Goal: Task Accomplishment & Management: Use online tool/utility

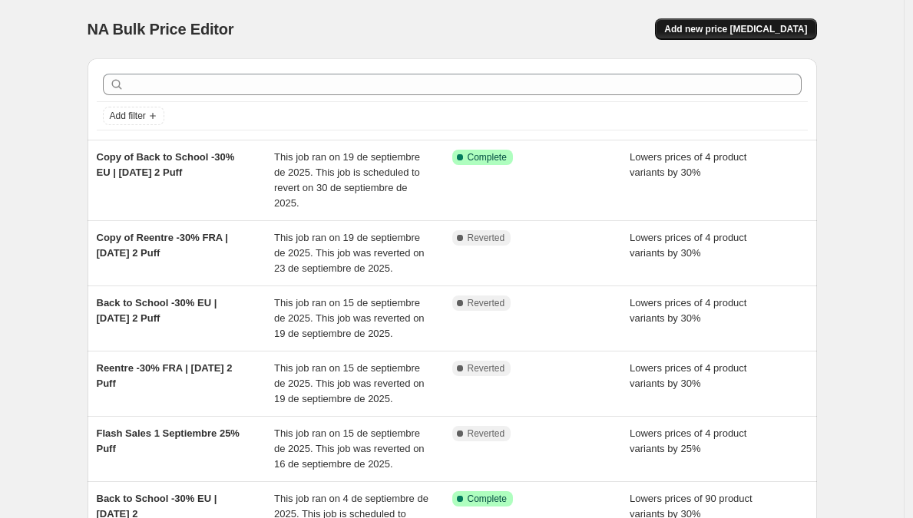
click at [735, 26] on span "Add new price [MEDICAL_DATA]" at bounding box center [735, 29] width 143 height 12
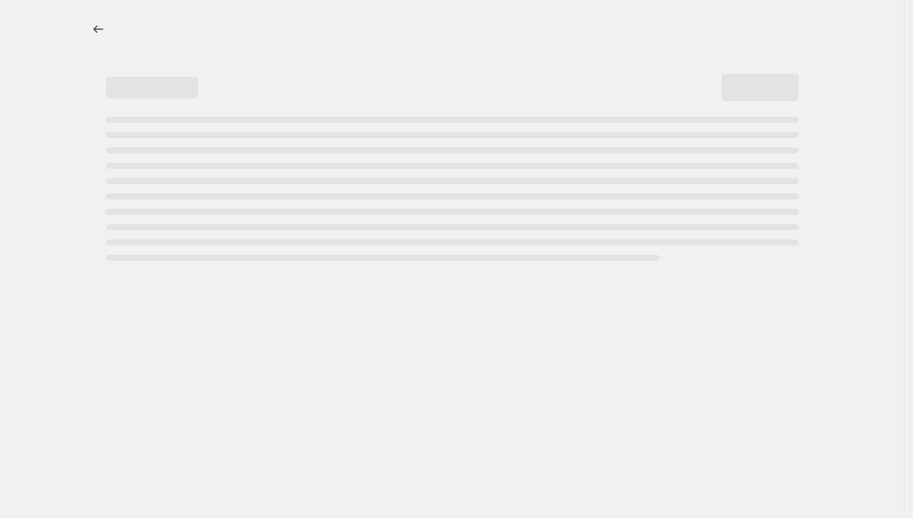
select select "percentage"
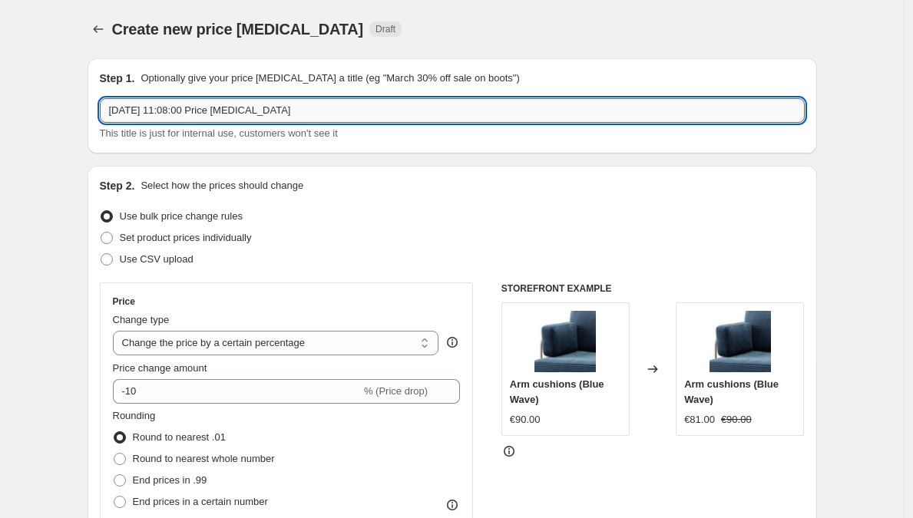
click at [195, 117] on input "[DATE] 11:08:00 Price [MEDICAL_DATA]" at bounding box center [452, 110] width 705 height 25
drag, startPoint x: 307, startPoint y: 112, endPoint x: 251, endPoint y: 112, distance: 56.0
click at [251, 112] on input "French Days [GEOGRAPHIC_DATA] - 25% - Test Previ" at bounding box center [452, 110] width 705 height 25
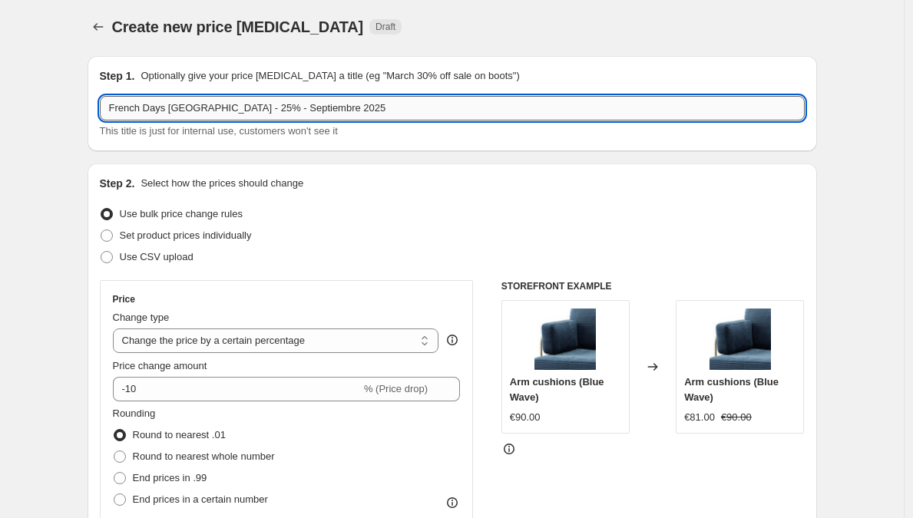
scroll to position [3, 0]
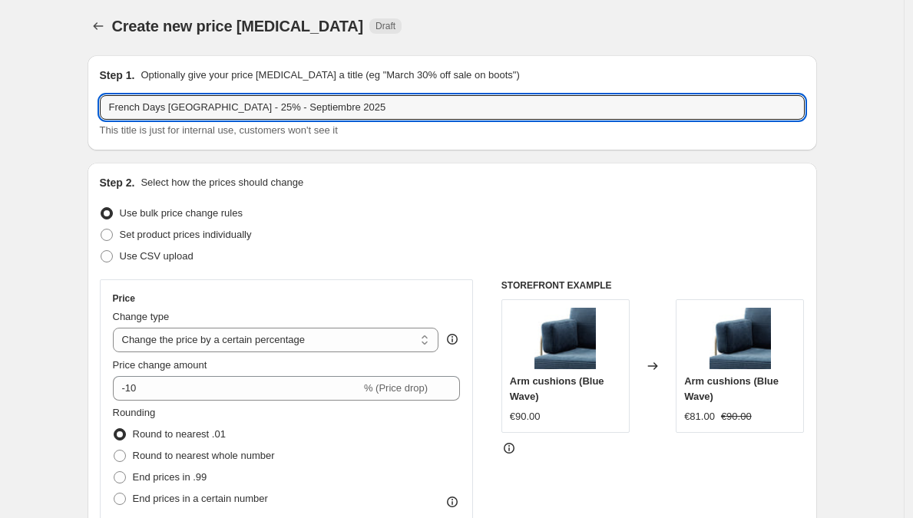
type input "French Days [GEOGRAPHIC_DATA] - 25% - Septiembre 2025"
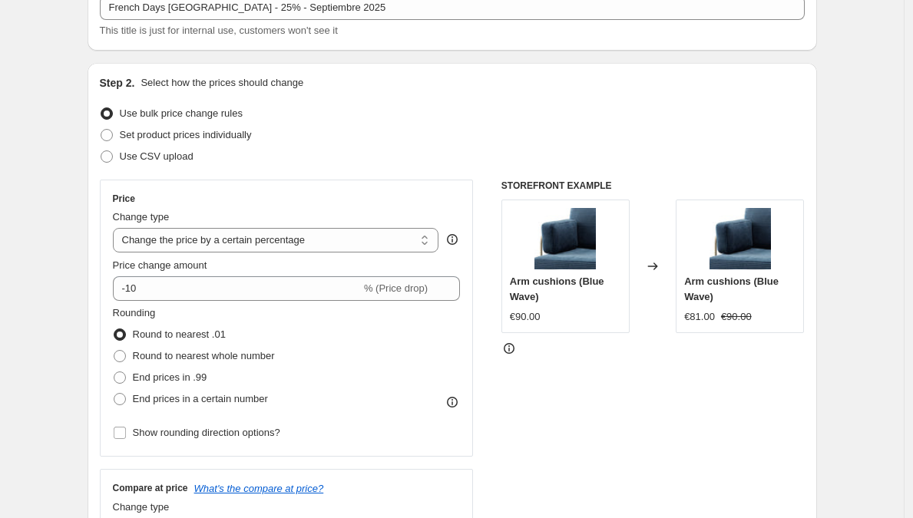
scroll to position [104, 0]
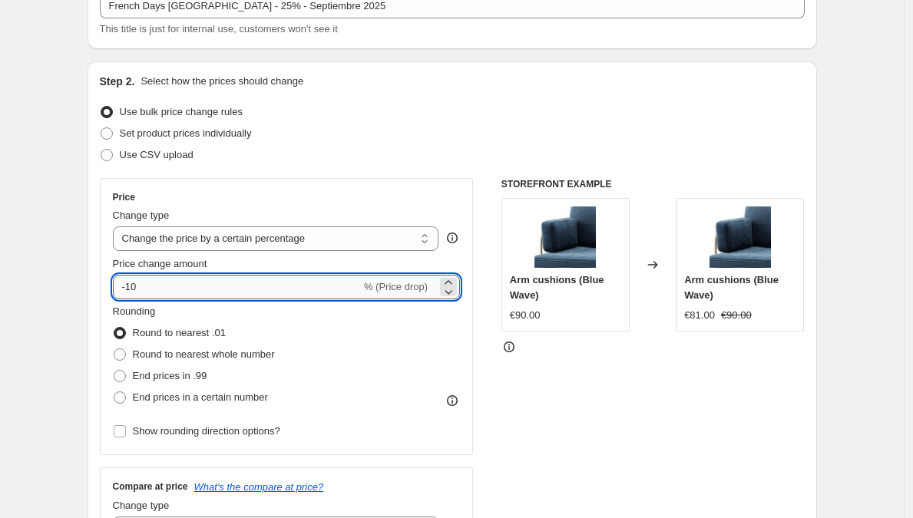
click at [158, 290] on input "-10" at bounding box center [237, 287] width 248 height 25
type input "-1"
type input "-35"
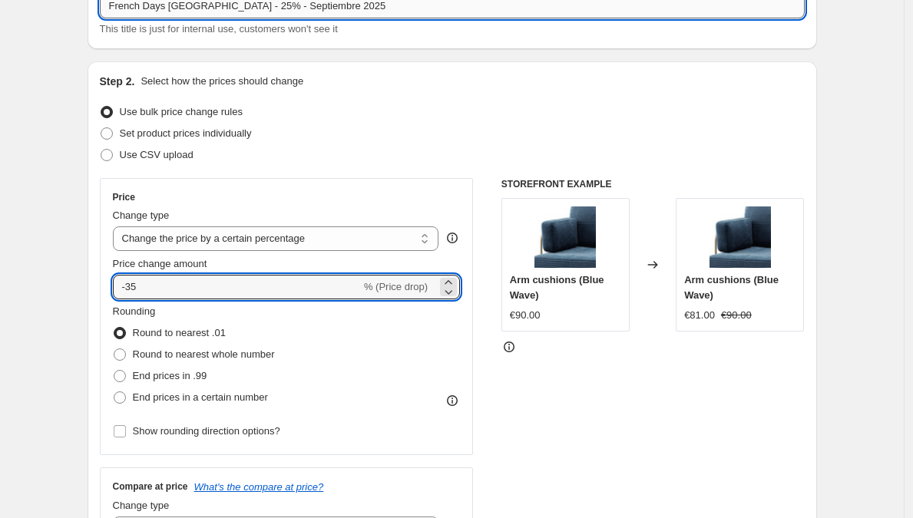
click at [226, 7] on input "French Days [GEOGRAPHIC_DATA] - 25% - Septiembre 2025" at bounding box center [452, 6] width 705 height 25
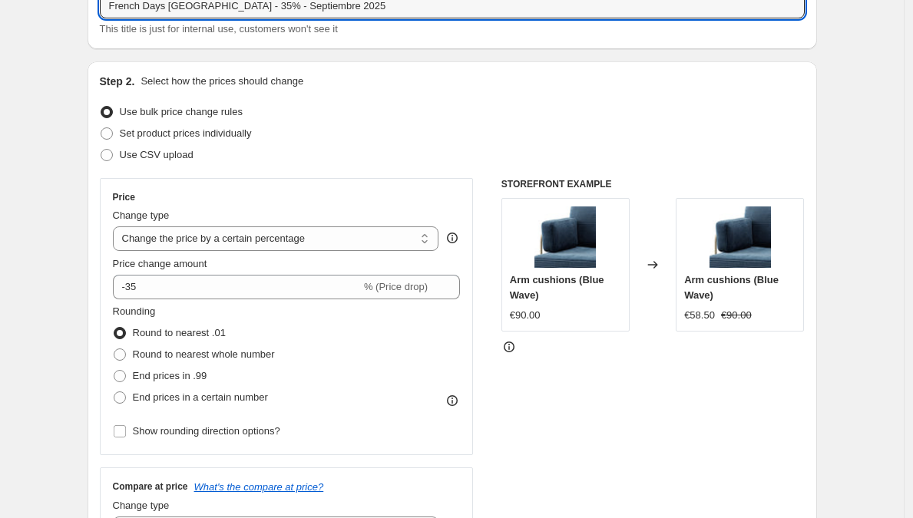
type input "French Days [GEOGRAPHIC_DATA] - 35% - Septiembre 2025"
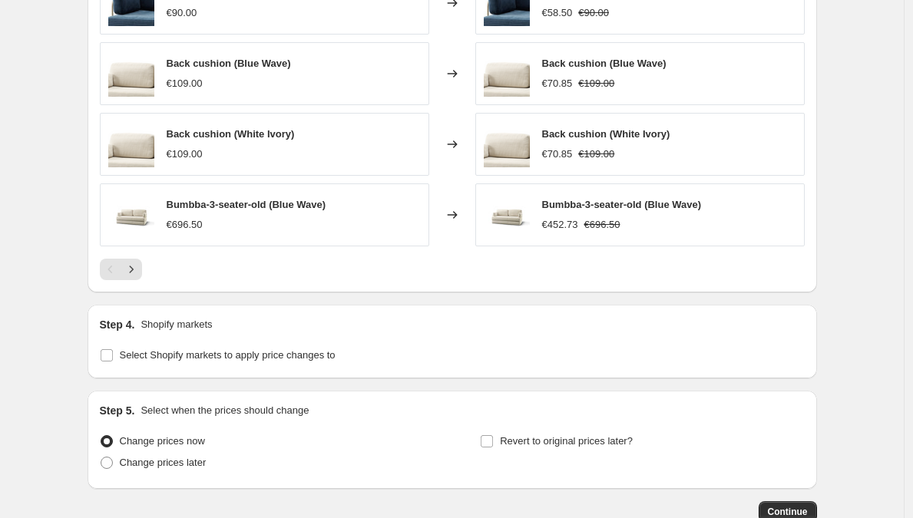
scroll to position [1102, 0]
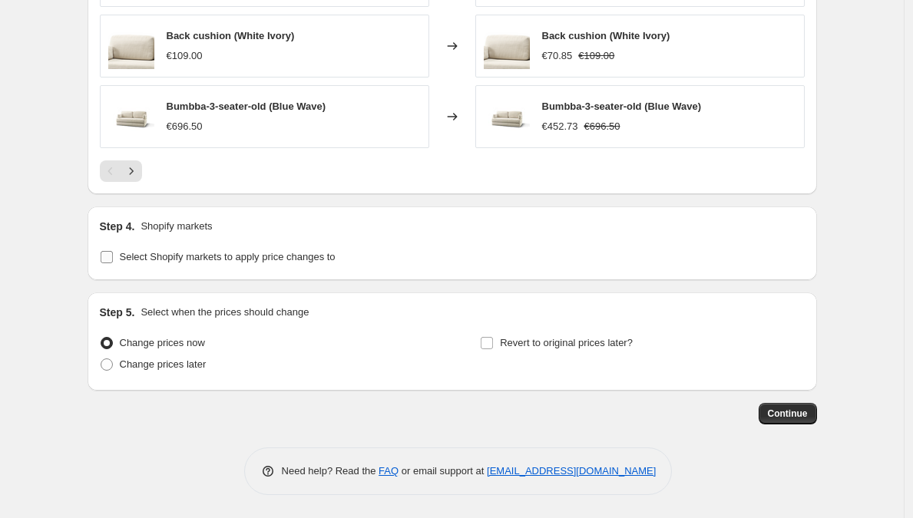
click at [107, 262] on input "Select Shopify markets to apply price changes to" at bounding box center [107, 257] width 12 height 12
checkbox input "true"
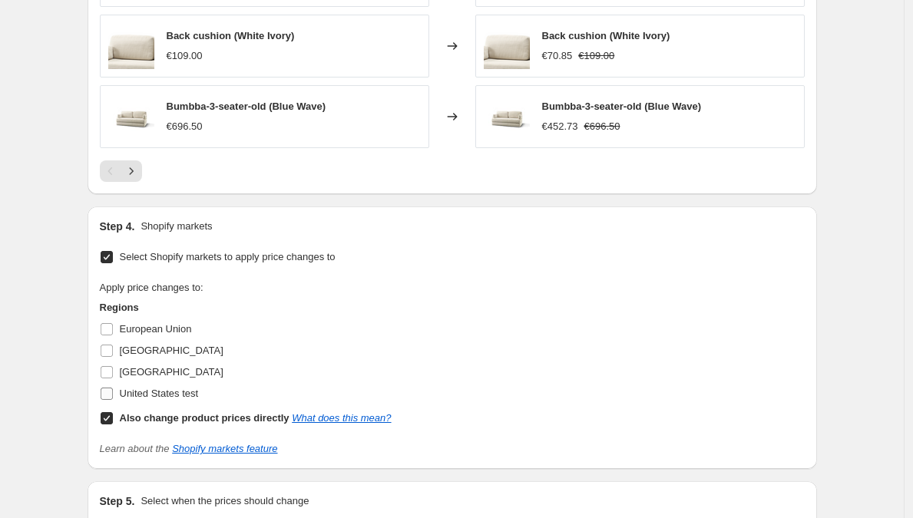
drag, startPoint x: 113, startPoint y: 423, endPoint x: 111, endPoint y: 405, distance: 18.5
click at [113, 423] on input "Also change product prices directly What does this mean?" at bounding box center [107, 418] width 12 height 12
checkbox input "false"
click at [109, 348] on input "[GEOGRAPHIC_DATA]" at bounding box center [107, 351] width 12 height 12
checkbox input "true"
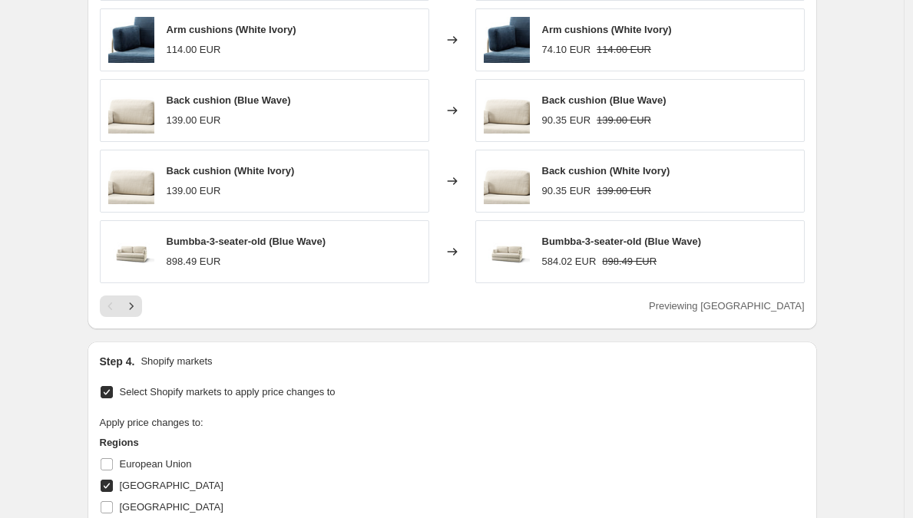
scroll to position [1254, 0]
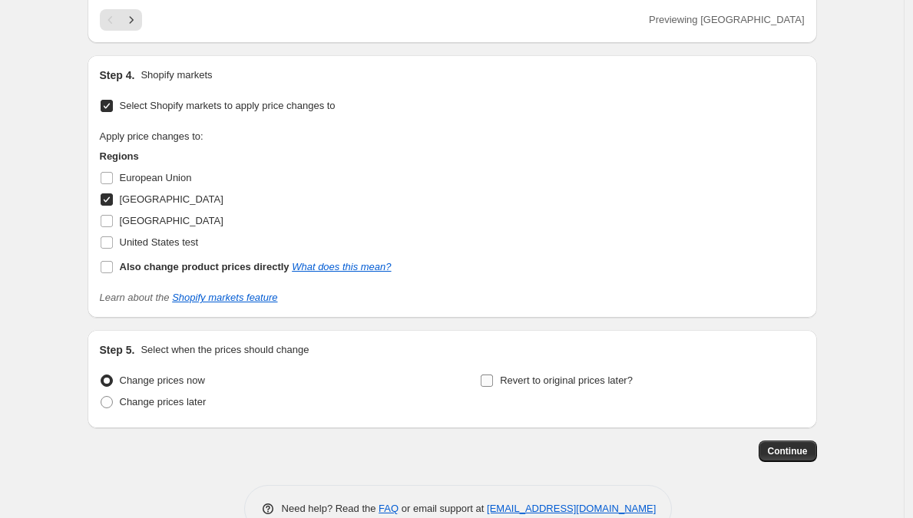
click at [501, 388] on label "Revert to original prices later?" at bounding box center [556, 380] width 153 height 21
click at [493, 387] on input "Revert to original prices later?" at bounding box center [487, 381] width 12 height 12
checkbox input "true"
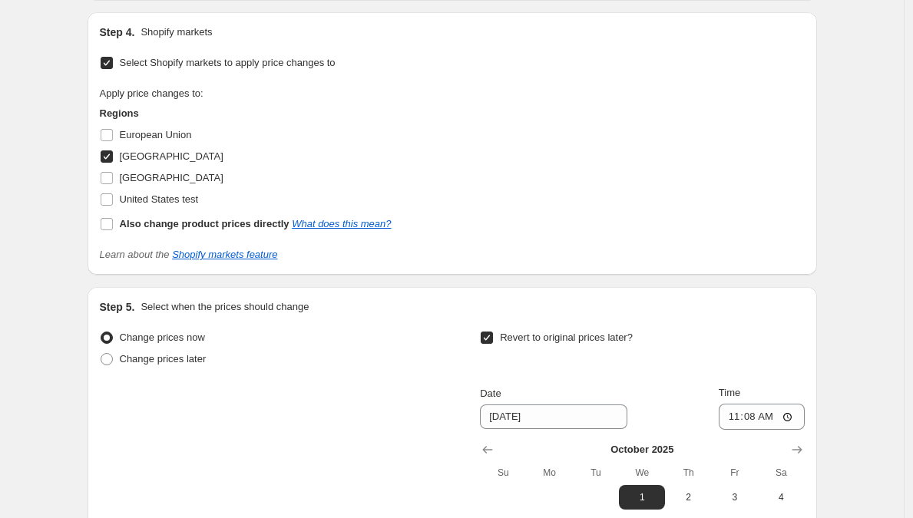
scroll to position [1512, 0]
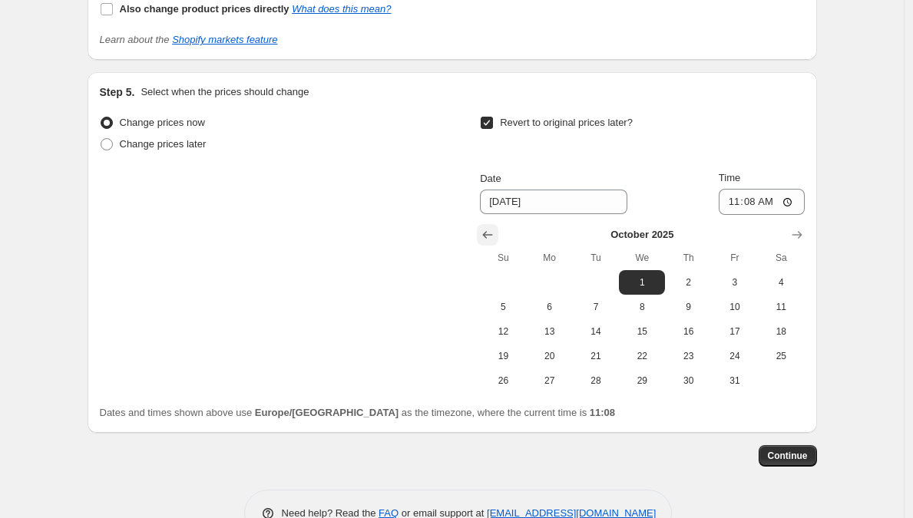
click at [490, 233] on icon "Show previous month, September 2025" at bounding box center [487, 234] width 15 height 15
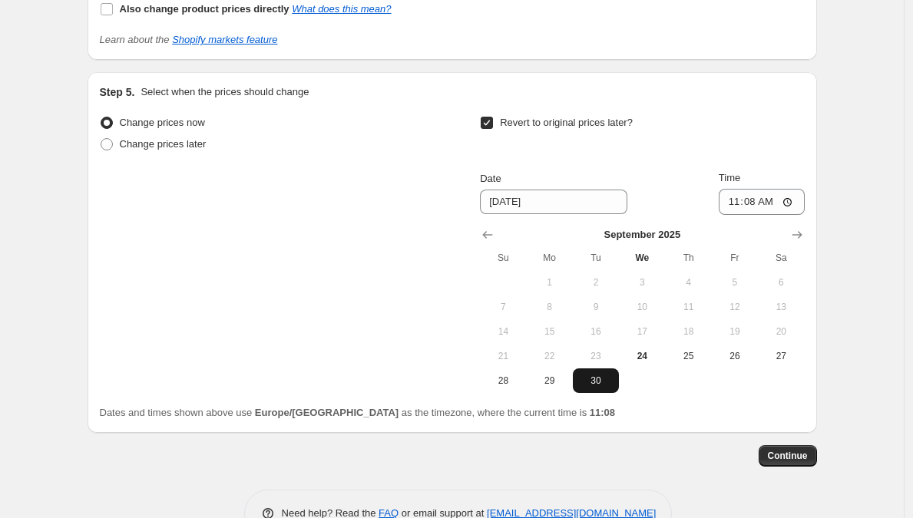
click at [608, 381] on span "30" at bounding box center [596, 381] width 34 height 12
type input "[DATE]"
click at [752, 200] on input "11:08" at bounding box center [762, 202] width 86 height 26
type input "23:59"
click at [792, 453] on span "Continue" at bounding box center [788, 456] width 40 height 12
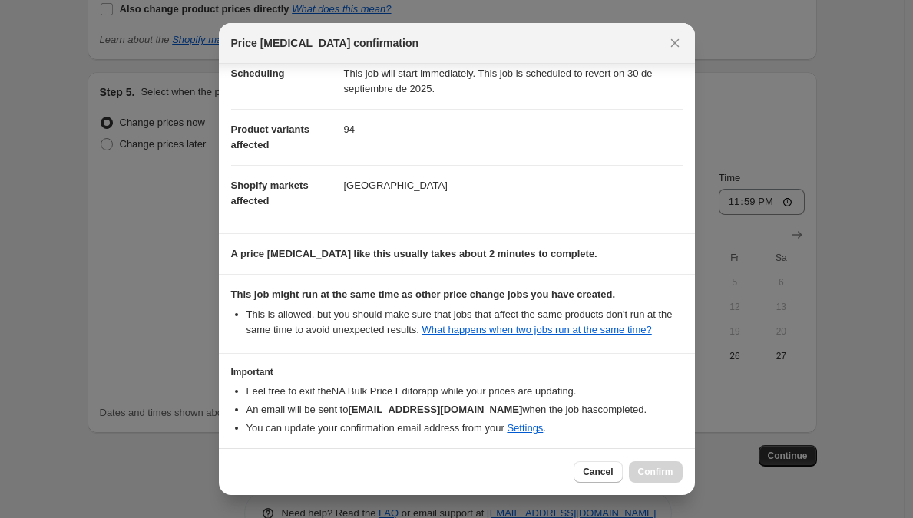
scroll to position [215, 0]
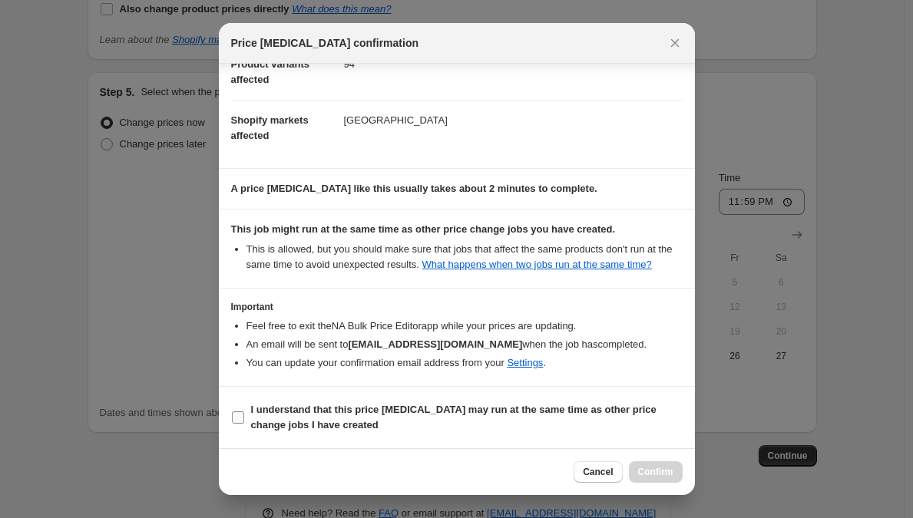
click at [240, 416] on input "I understand that this price [MEDICAL_DATA] may run at the same time as other p…" at bounding box center [238, 417] width 12 height 12
checkbox input "true"
click at [643, 468] on span "Confirm" at bounding box center [655, 472] width 35 height 12
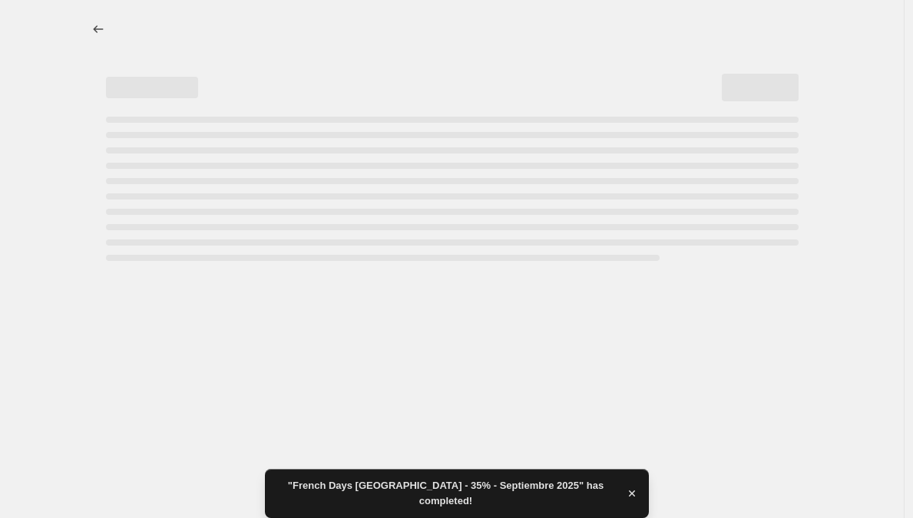
select select "percentage"
